Goal: Information Seeking & Learning: Learn about a topic

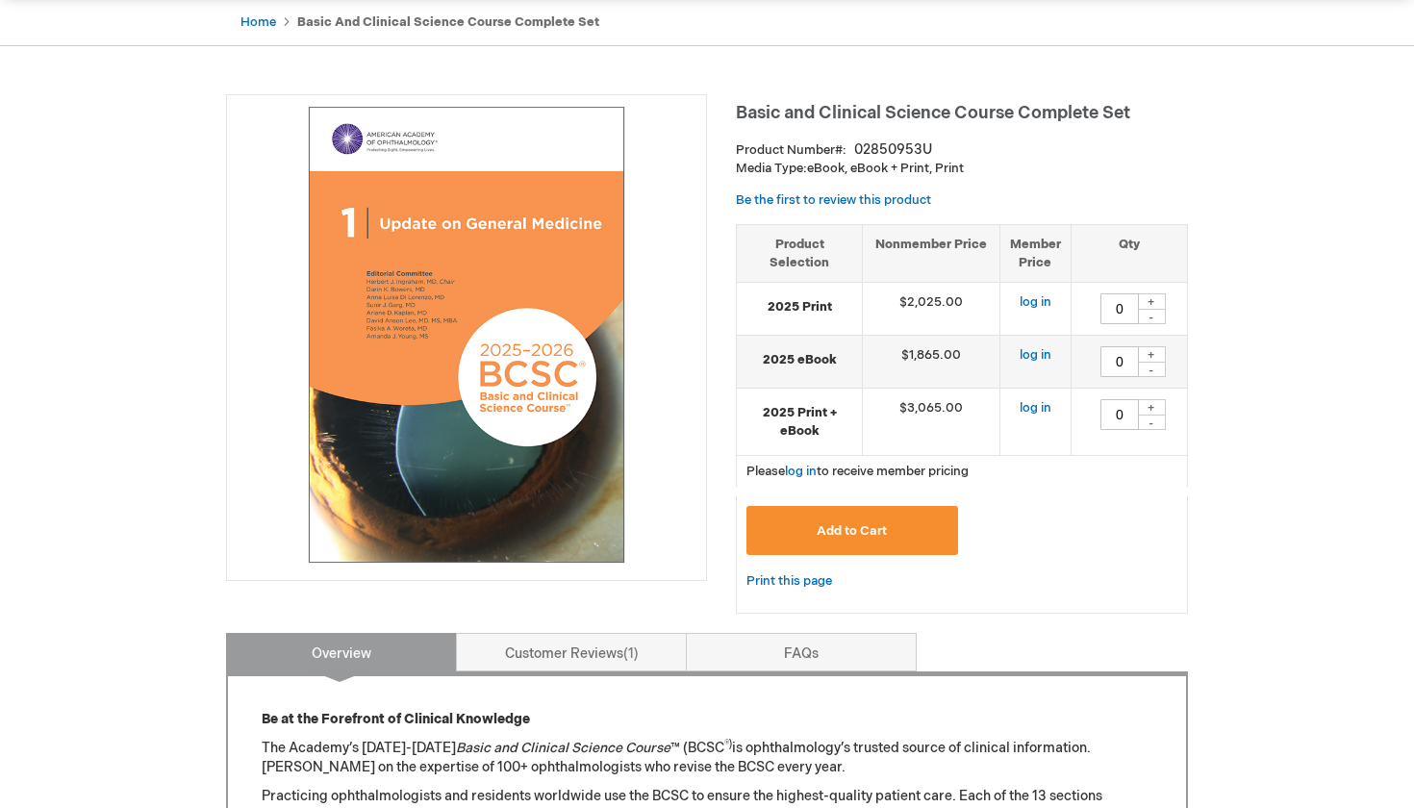
scroll to position [194, 0]
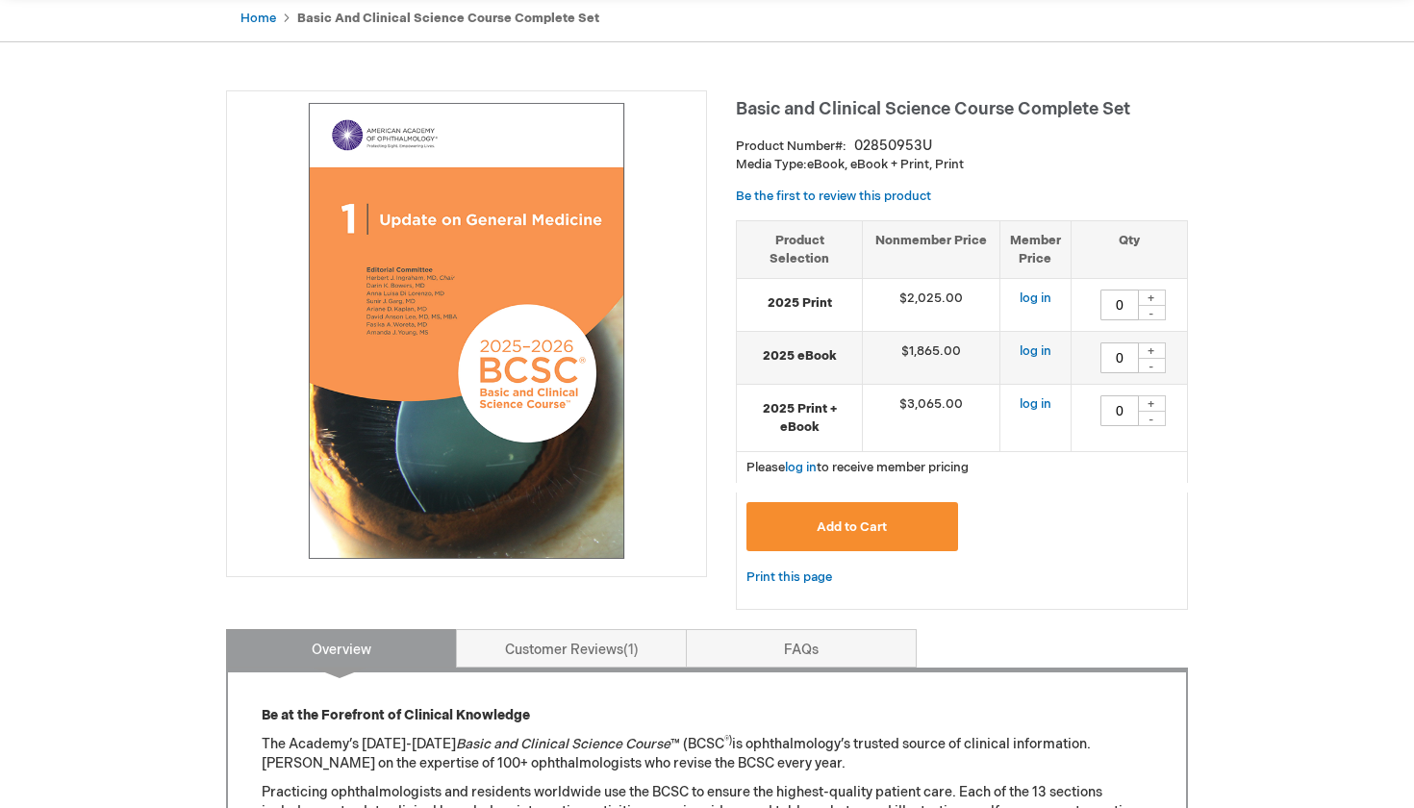
drag, startPoint x: 838, startPoint y: 166, endPoint x: 948, endPoint y: 158, distance: 110.0
click at [948, 158] on p "Media Type: eBook, eBook + Print, Print" at bounding box center [962, 165] width 452 height 18
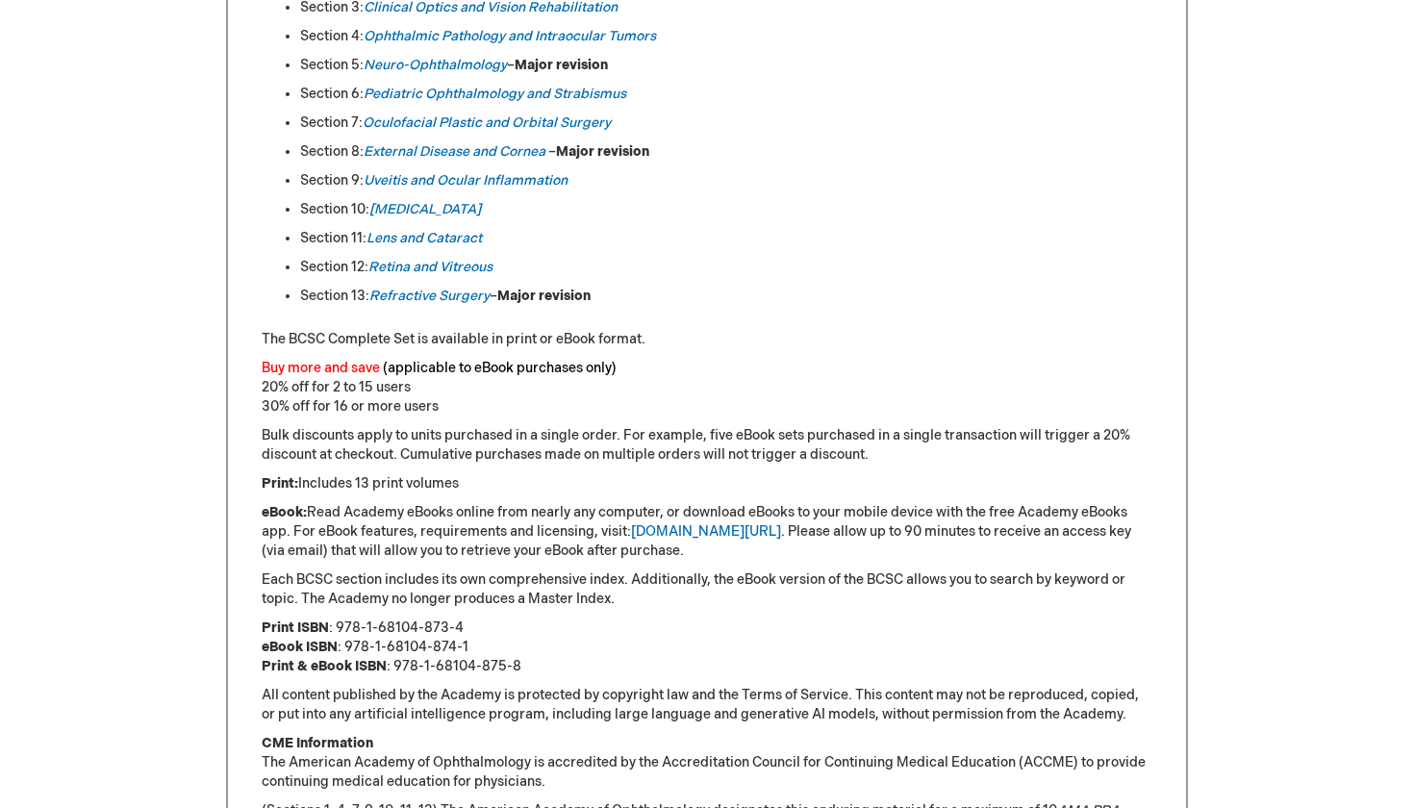
scroll to position [1202, 0]
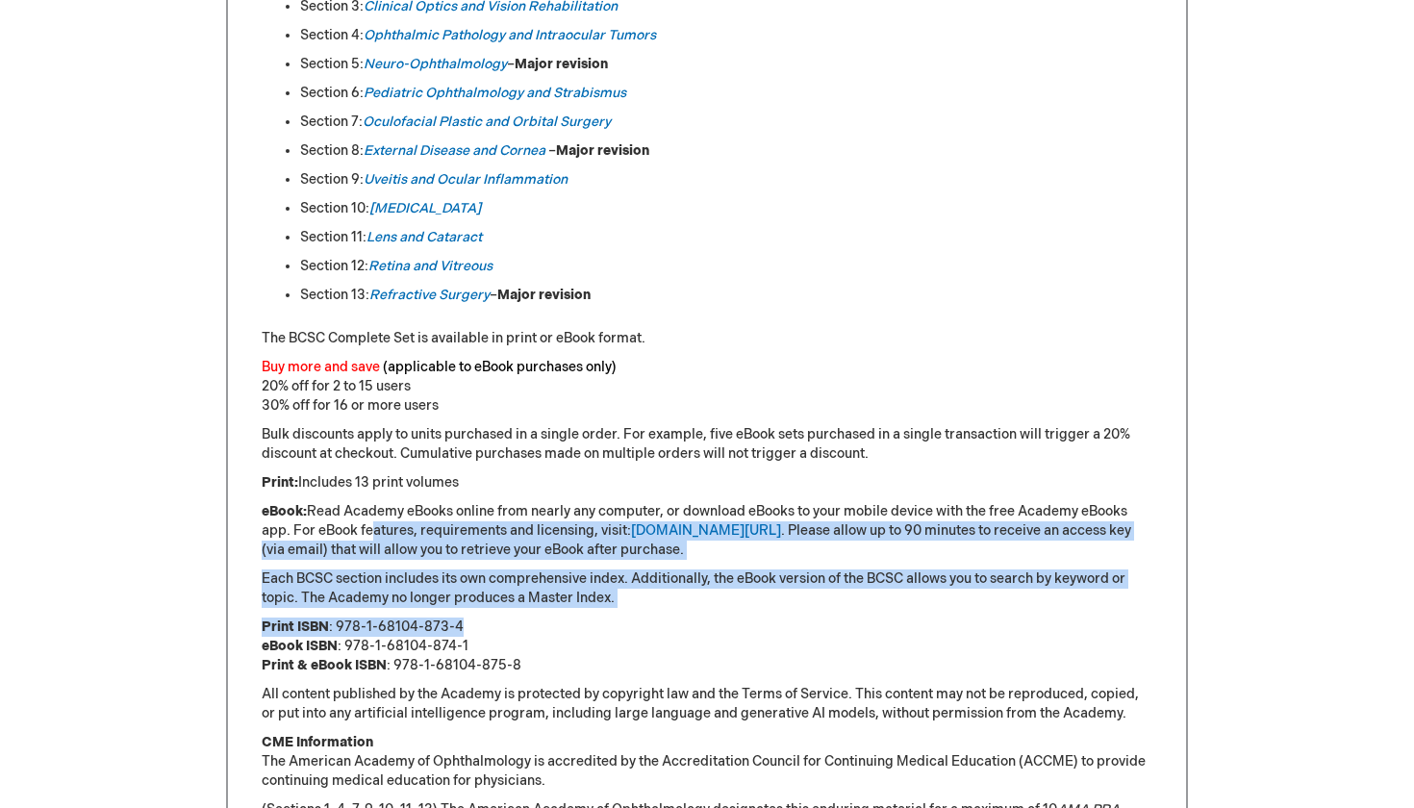
drag, startPoint x: 365, startPoint y: 529, endPoint x: 492, endPoint y: 622, distance: 157.6
click at [492, 622] on div "Be at the Forefront of Clinical Knowledge The Academy’s [DATE]-[DATE] Basic and…" at bounding box center [707, 293] width 891 height 1188
click at [490, 621] on p "Print ISBN : 978-1-68104-873-4 eBook ISBN : 978-1-68104-874-1 Print & eBook ISB…" at bounding box center [707, 647] width 891 height 58
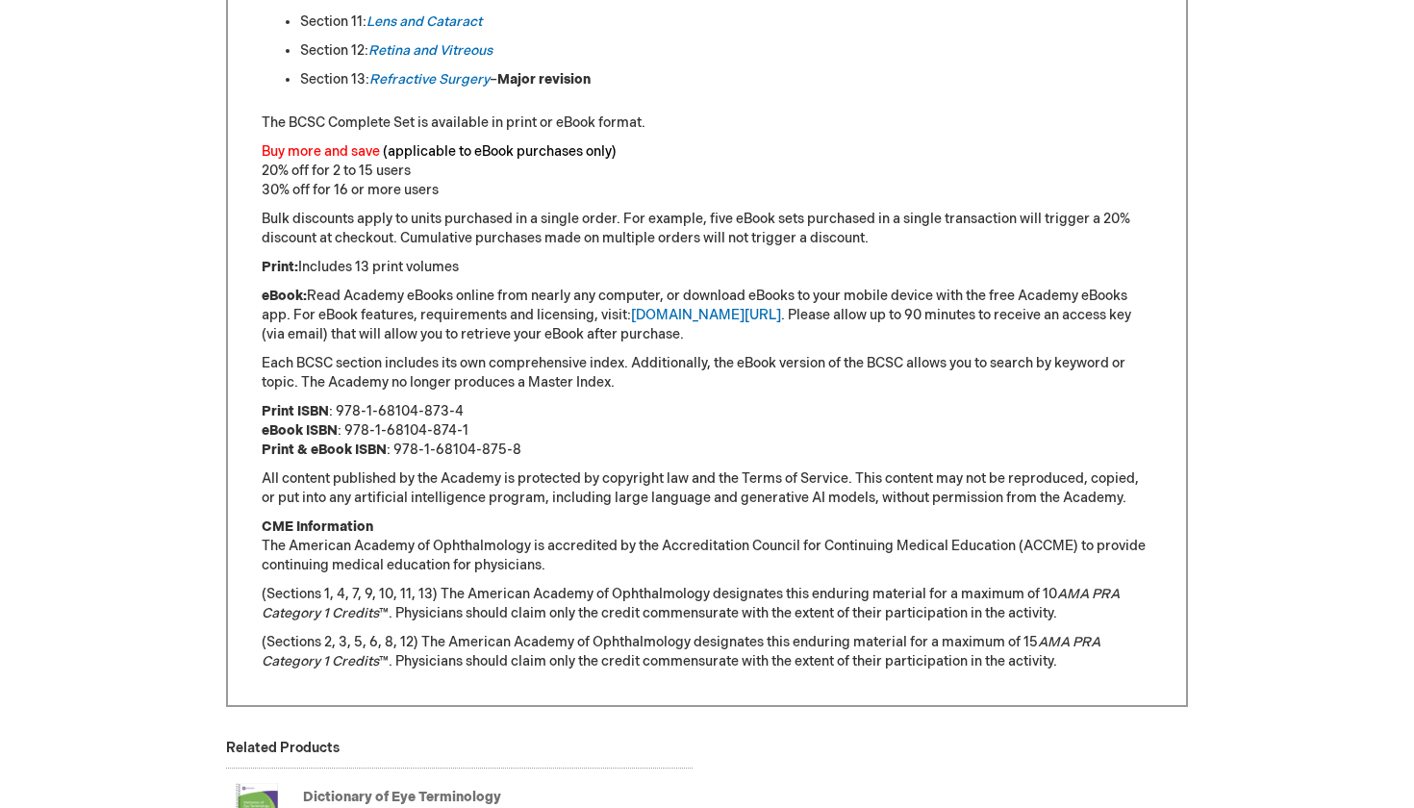
scroll to position [1441, 0]
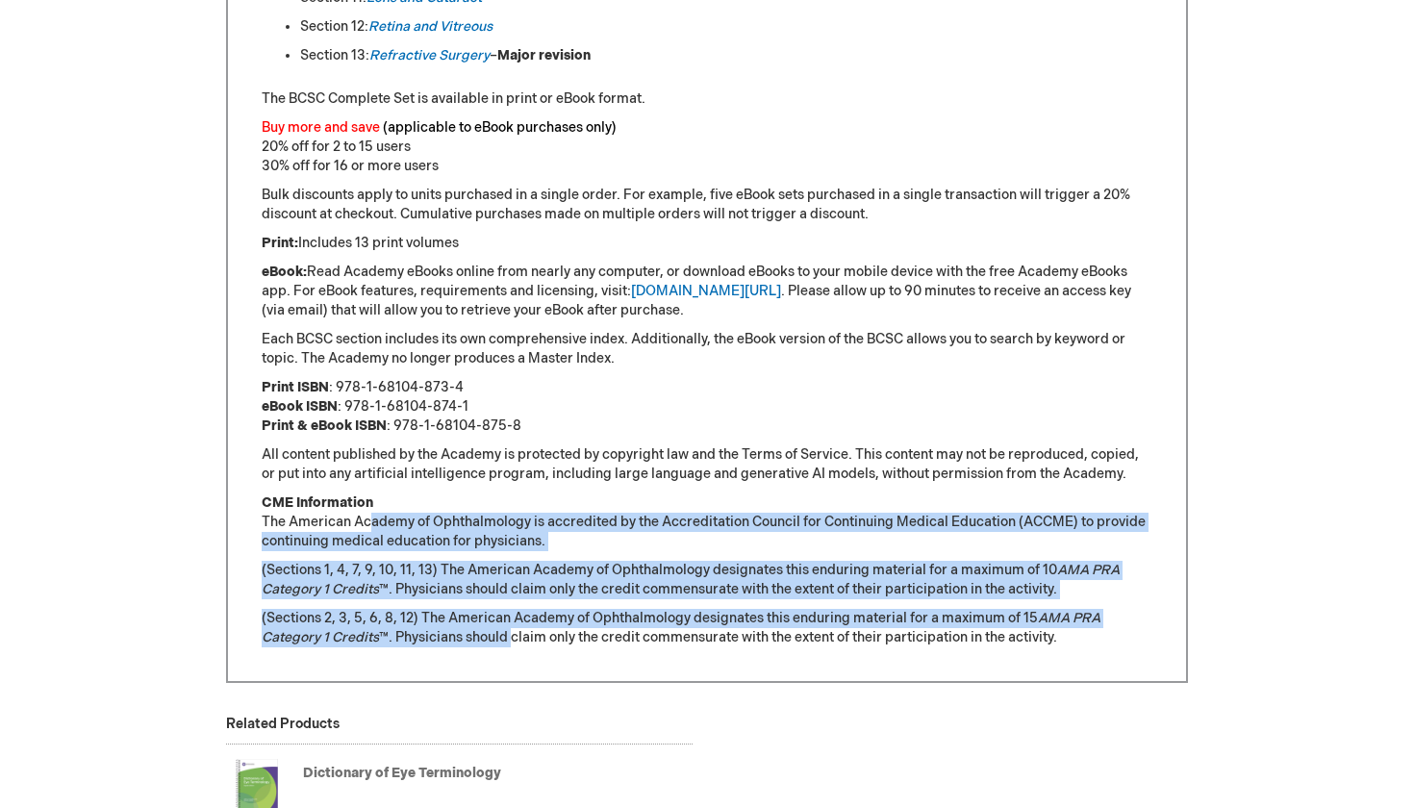
drag, startPoint x: 374, startPoint y: 518, endPoint x: 512, endPoint y: 636, distance: 181.5
click at [512, 636] on div "Be at the Forefront of Clinical Knowledge The Academy’s [DATE]-[DATE] Basic and…" at bounding box center [707, 53] width 891 height 1188
click at [512, 636] on p "(Sections 2, 3, 5, 6, 8, 12) The American Academy of Ophthalmology designates t…" at bounding box center [707, 628] width 891 height 38
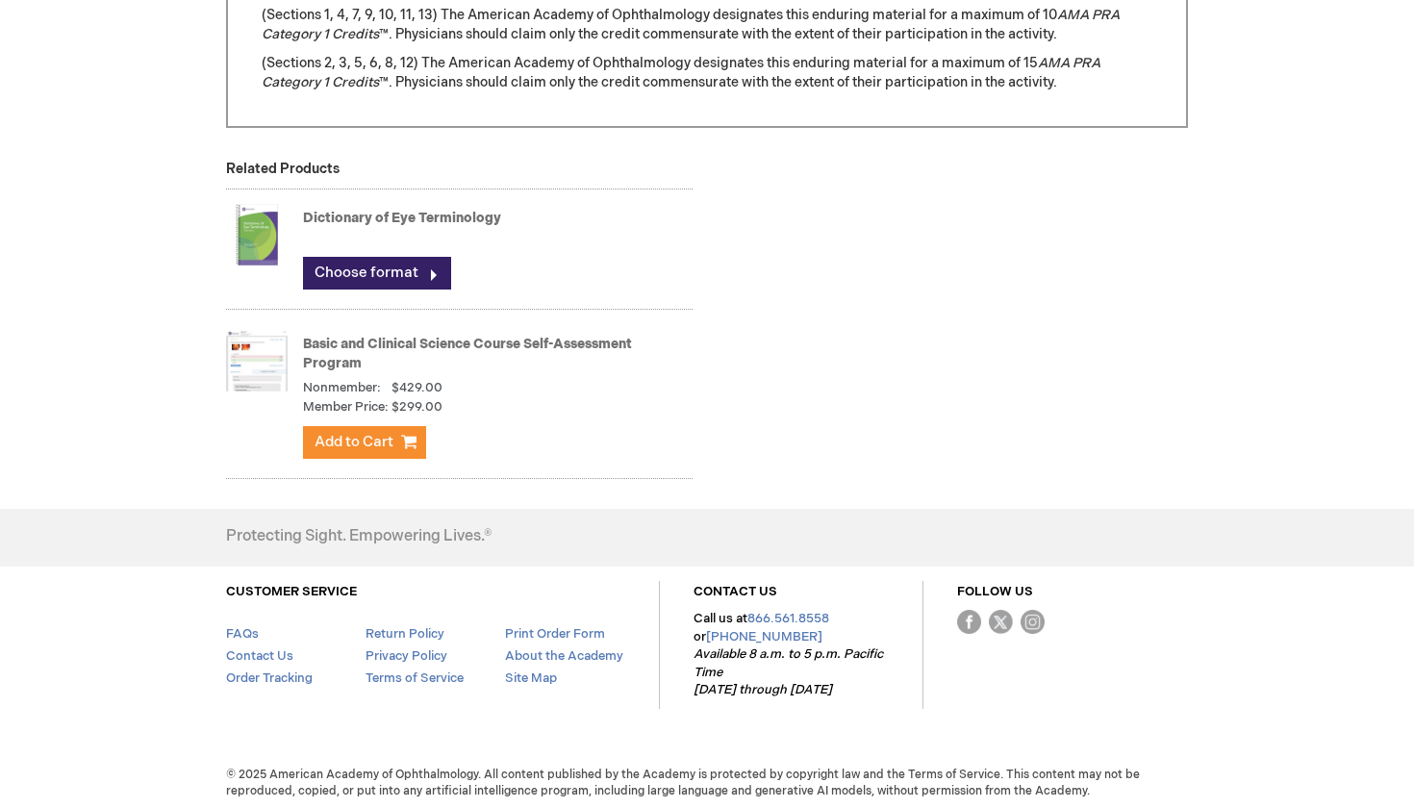
scroll to position [1994, 0]
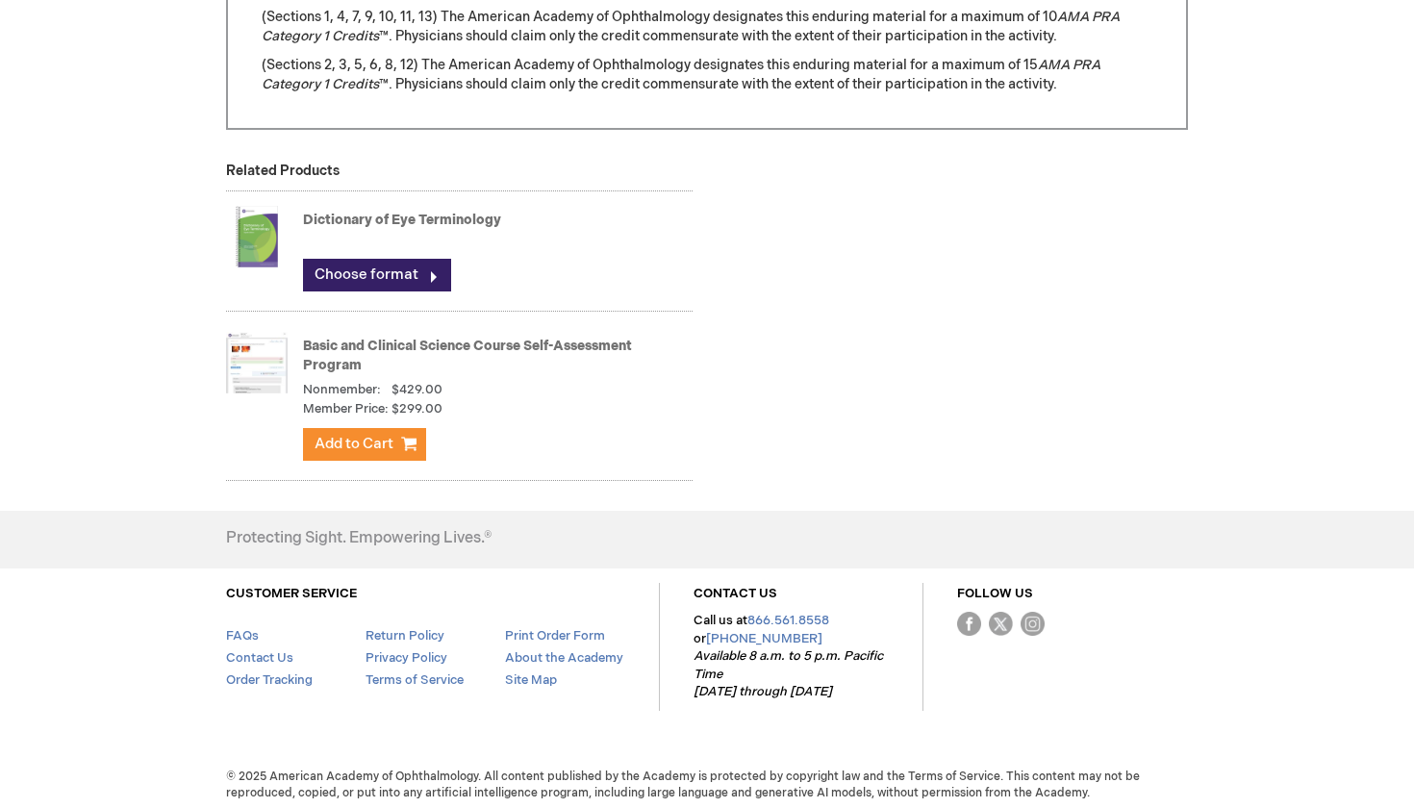
click at [456, 206] on div "Dictionary of Eye Terminology Choose format" at bounding box center [498, 253] width 390 height 95
click at [411, 338] on link "Basic and Clinical Science Course Self-Assessment Program" at bounding box center [467, 356] width 329 height 36
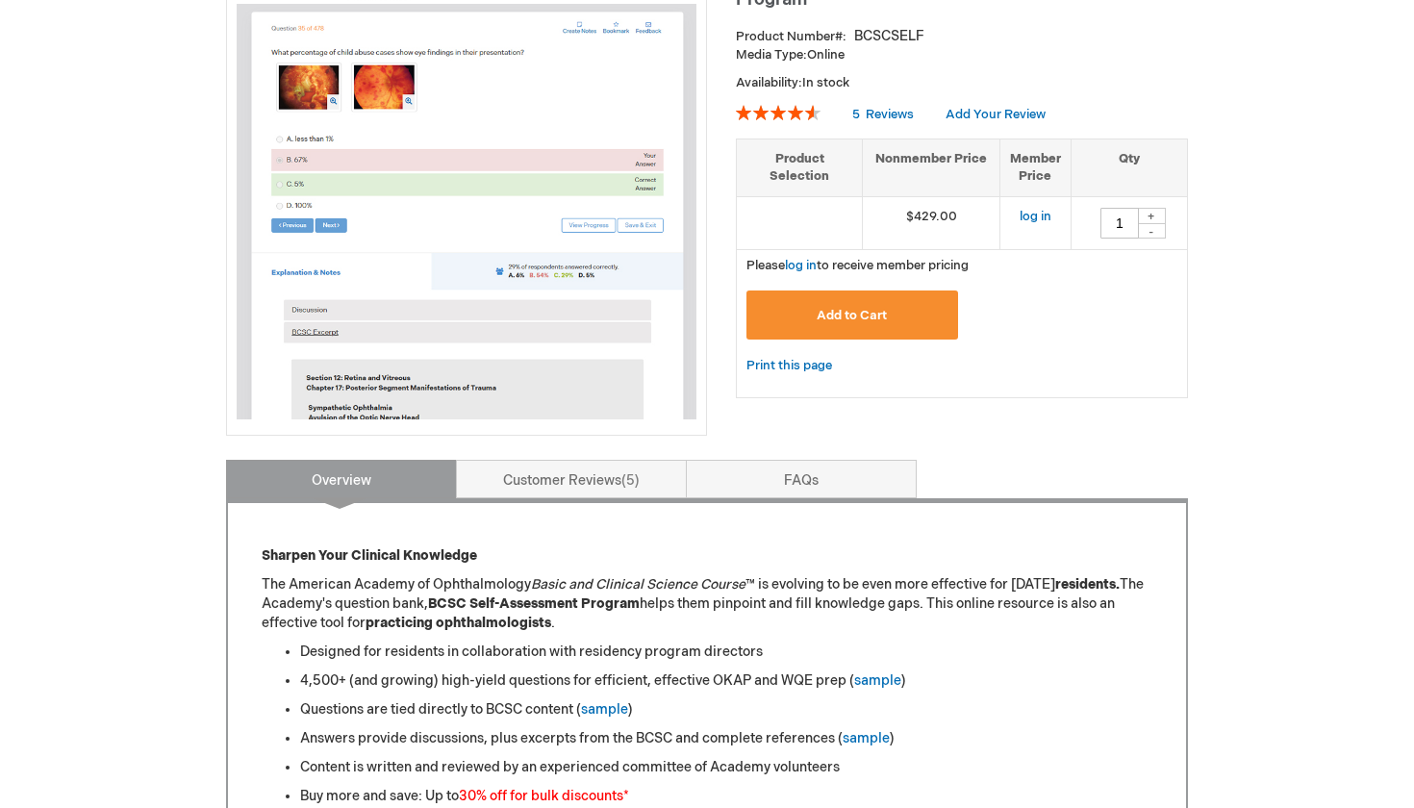
scroll to position [338, 0]
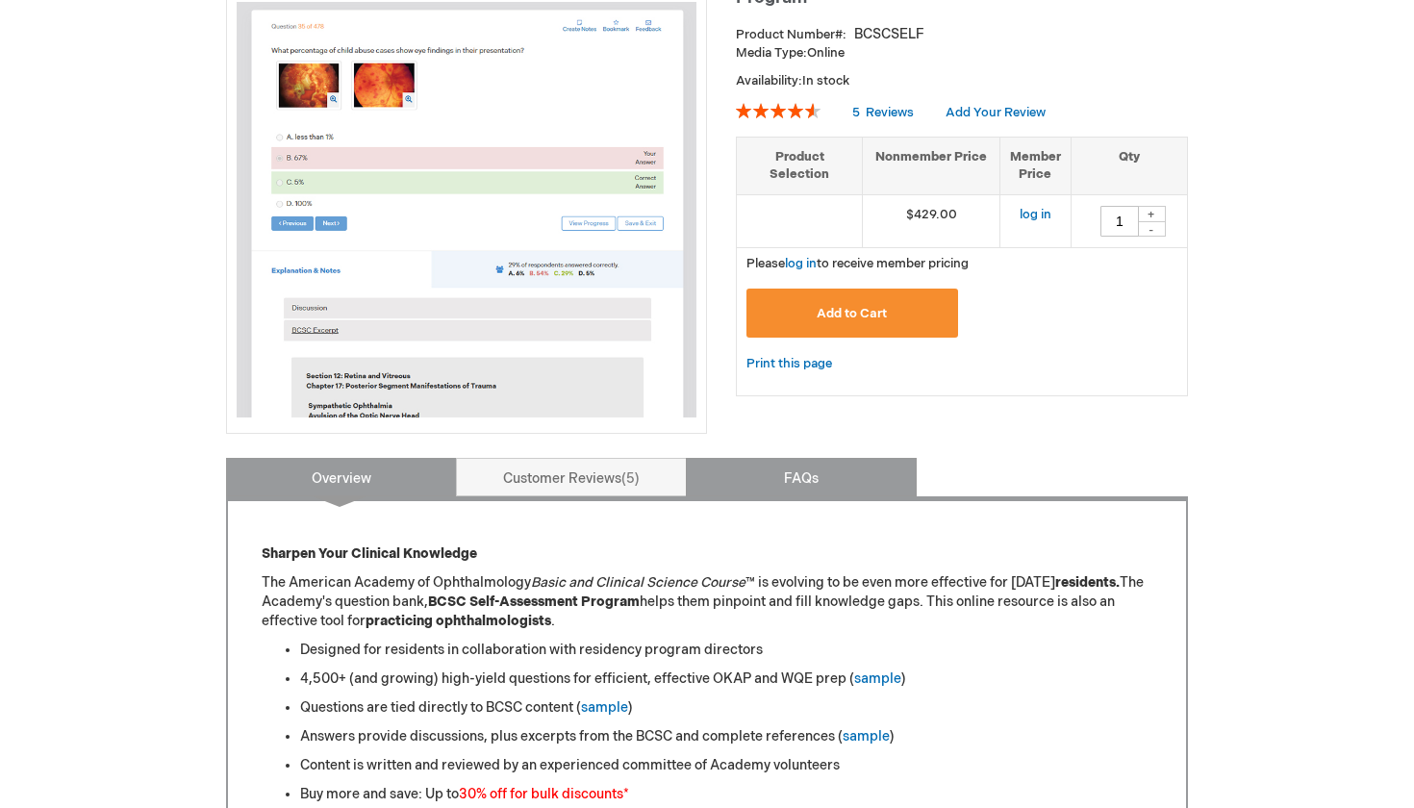
click at [778, 479] on link "FAQs" at bounding box center [801, 477] width 231 height 38
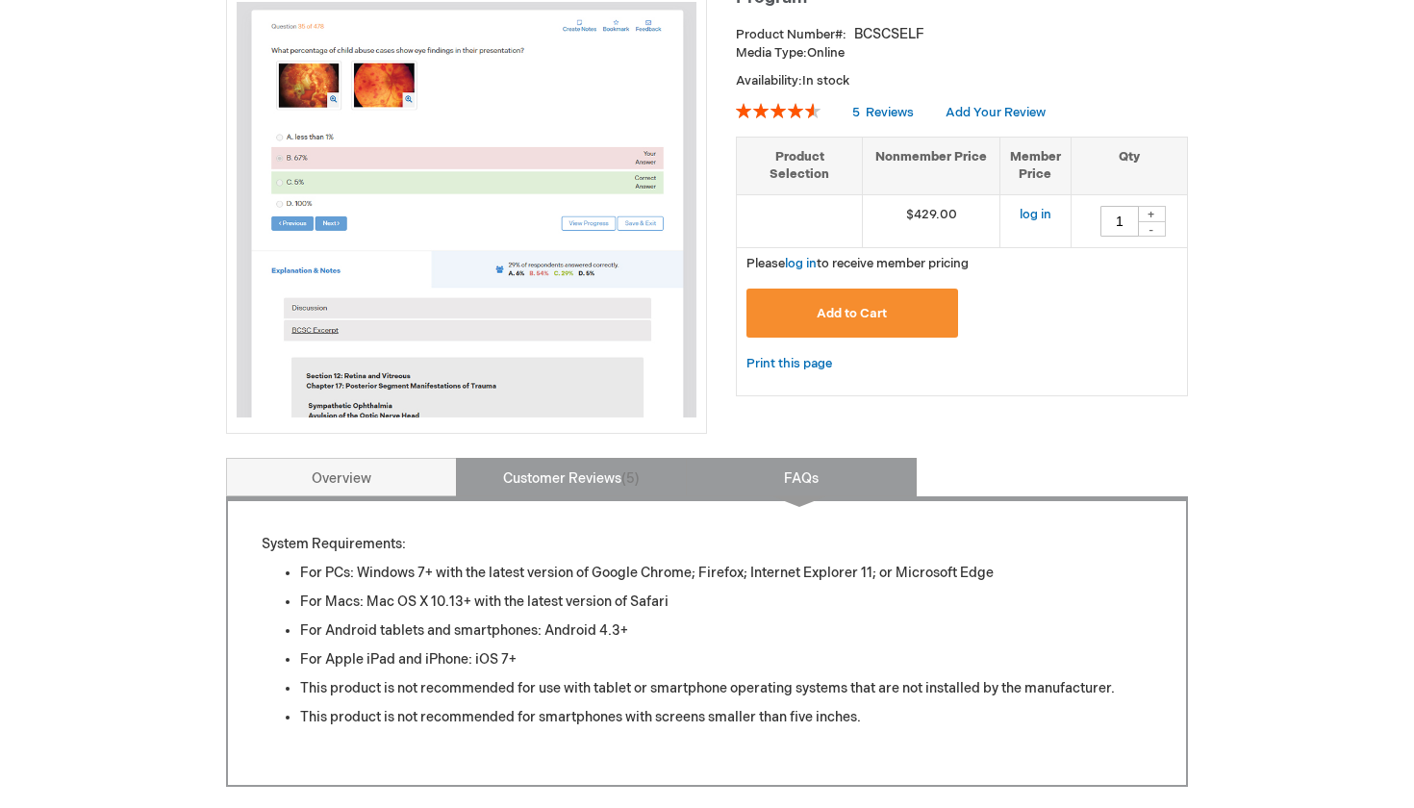
click at [629, 490] on link "Customer Reviews 5" at bounding box center [571, 477] width 231 height 38
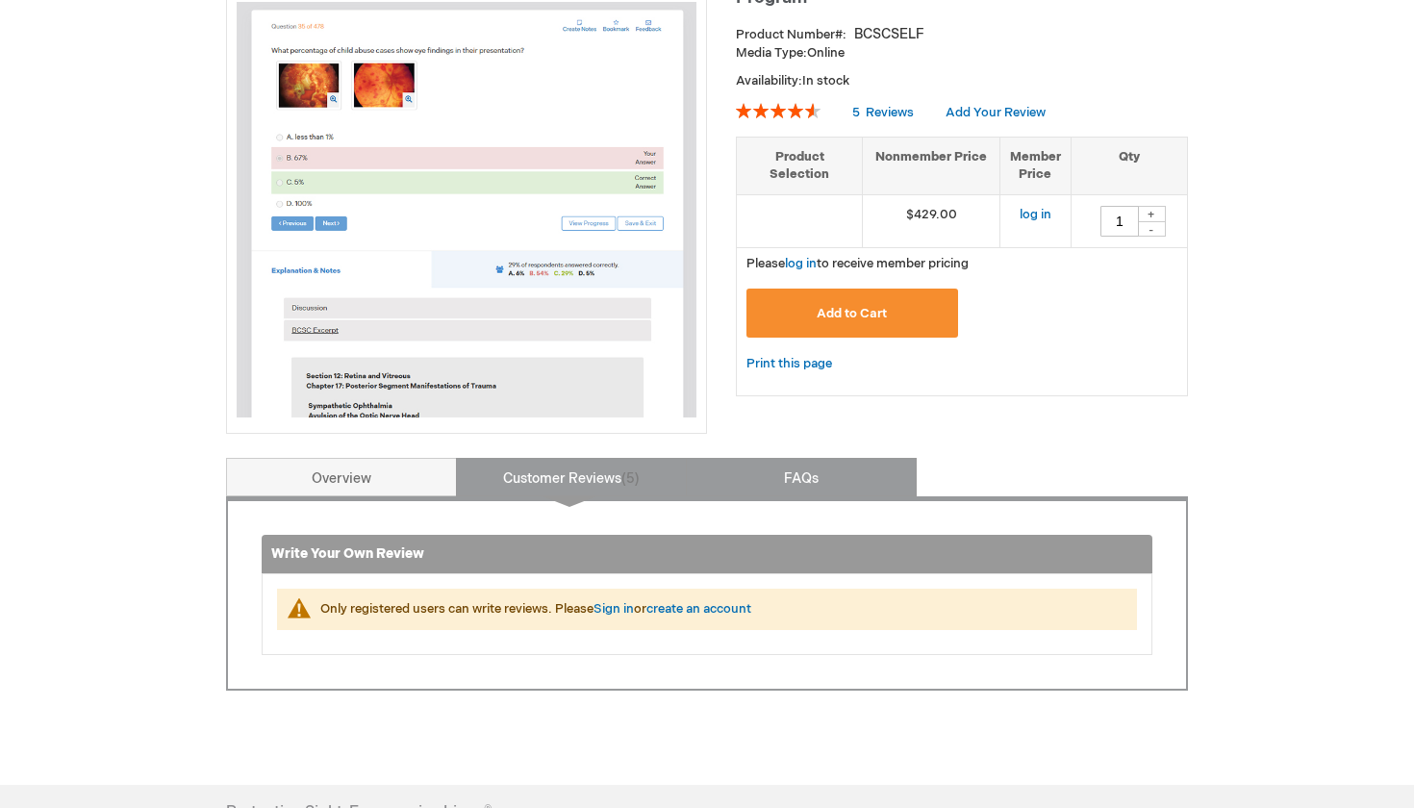
click at [813, 470] on link "FAQs" at bounding box center [801, 477] width 231 height 38
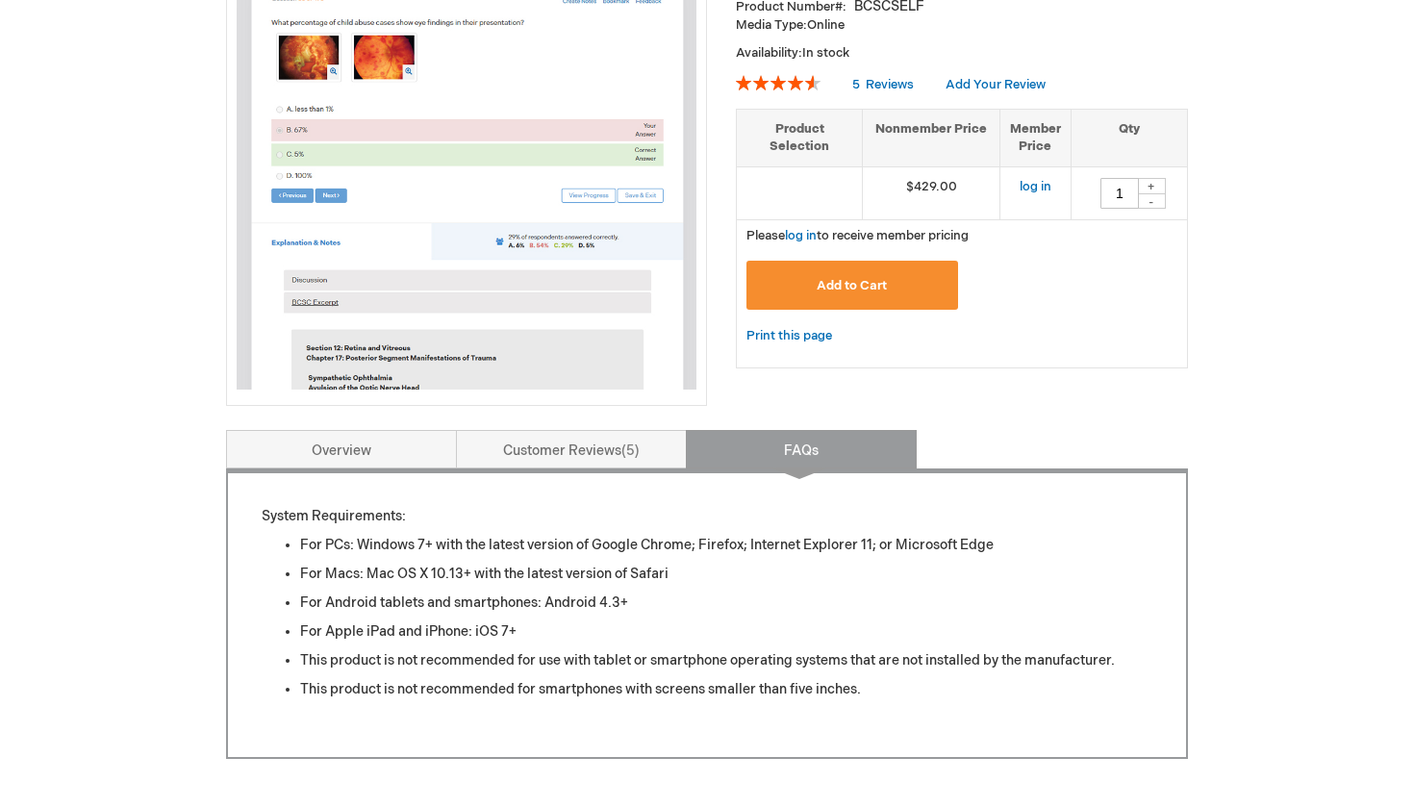
scroll to position [377, 0]
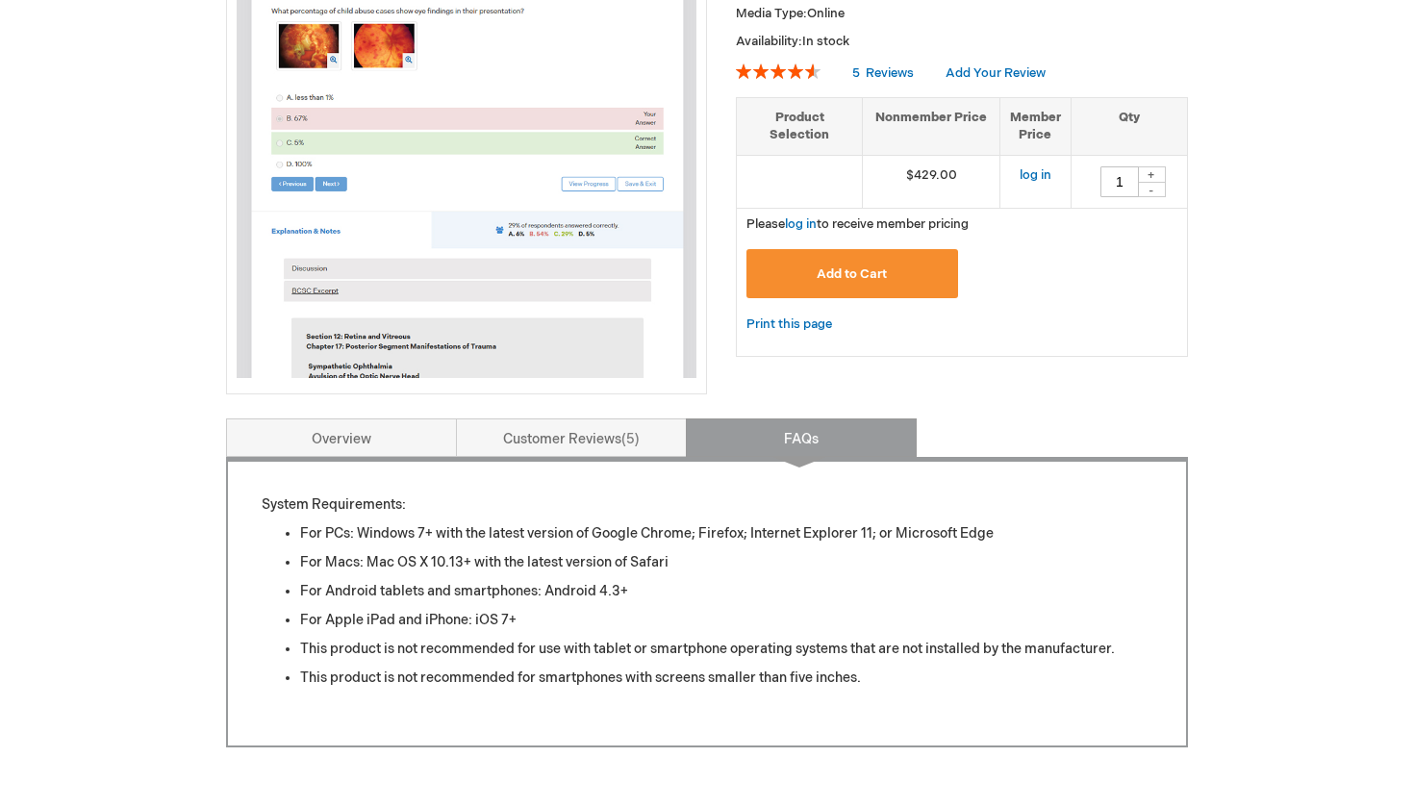
click at [495, 543] on ul "For PCs: Windows 7+ with the latest version of Google Chrome; Firefox; Internet…" at bounding box center [707, 606] width 891 height 164
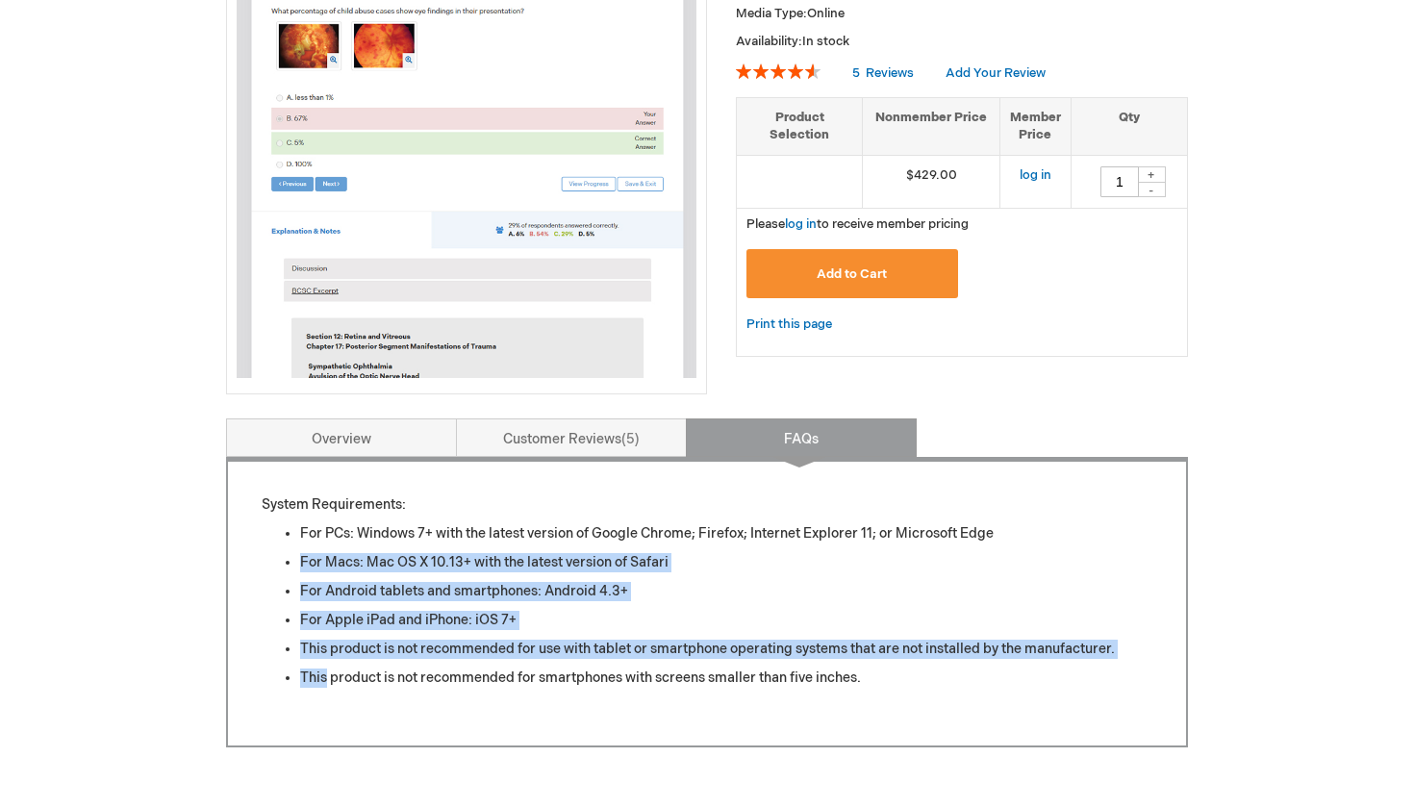
drag, startPoint x: 495, startPoint y: 543, endPoint x: 690, endPoint y: 661, distance: 228.4
click at [690, 661] on ul "For PCs: Windows 7+ with the latest version of Google Chrome; Firefox; Internet…" at bounding box center [707, 606] width 891 height 164
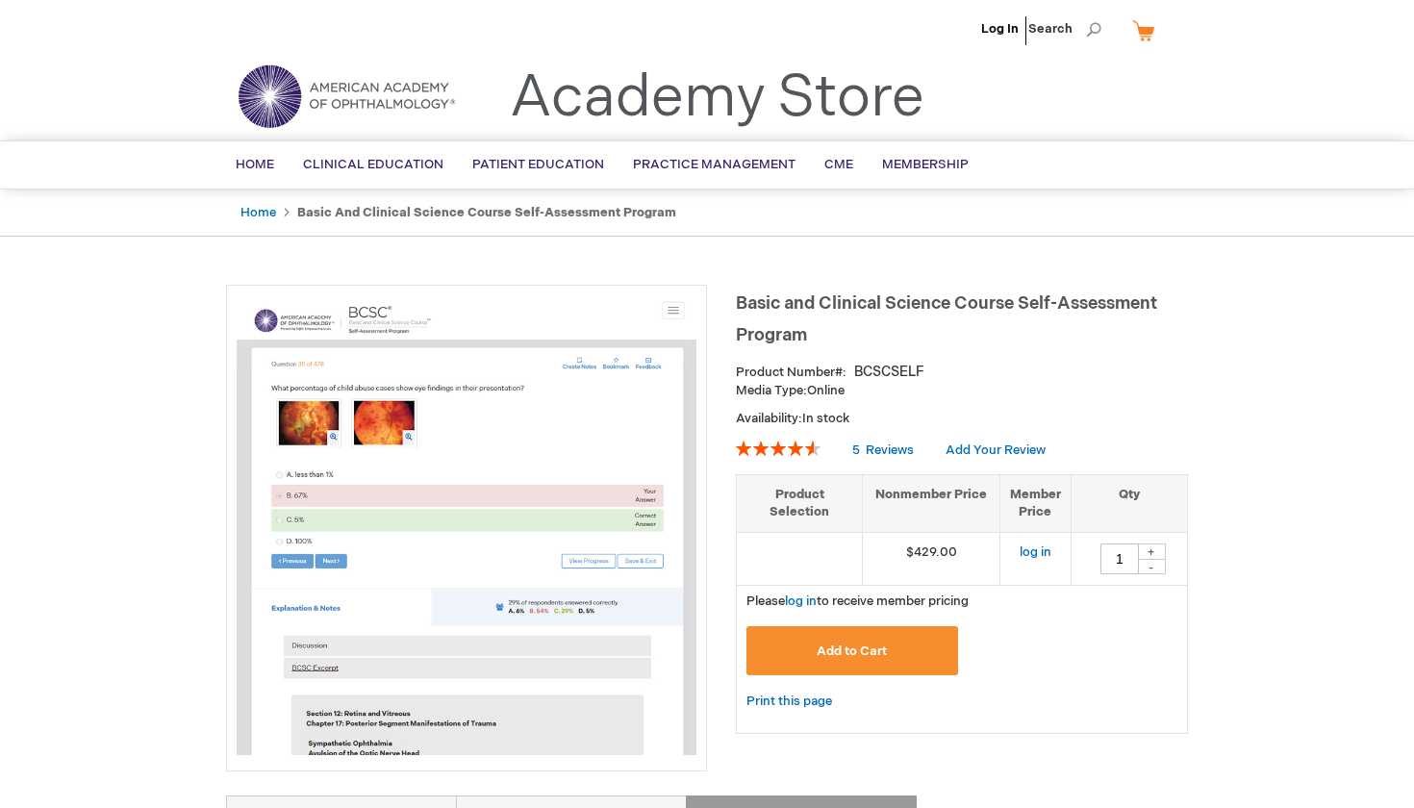
scroll to position [0, 0]
